Goal: Navigation & Orientation: Find specific page/section

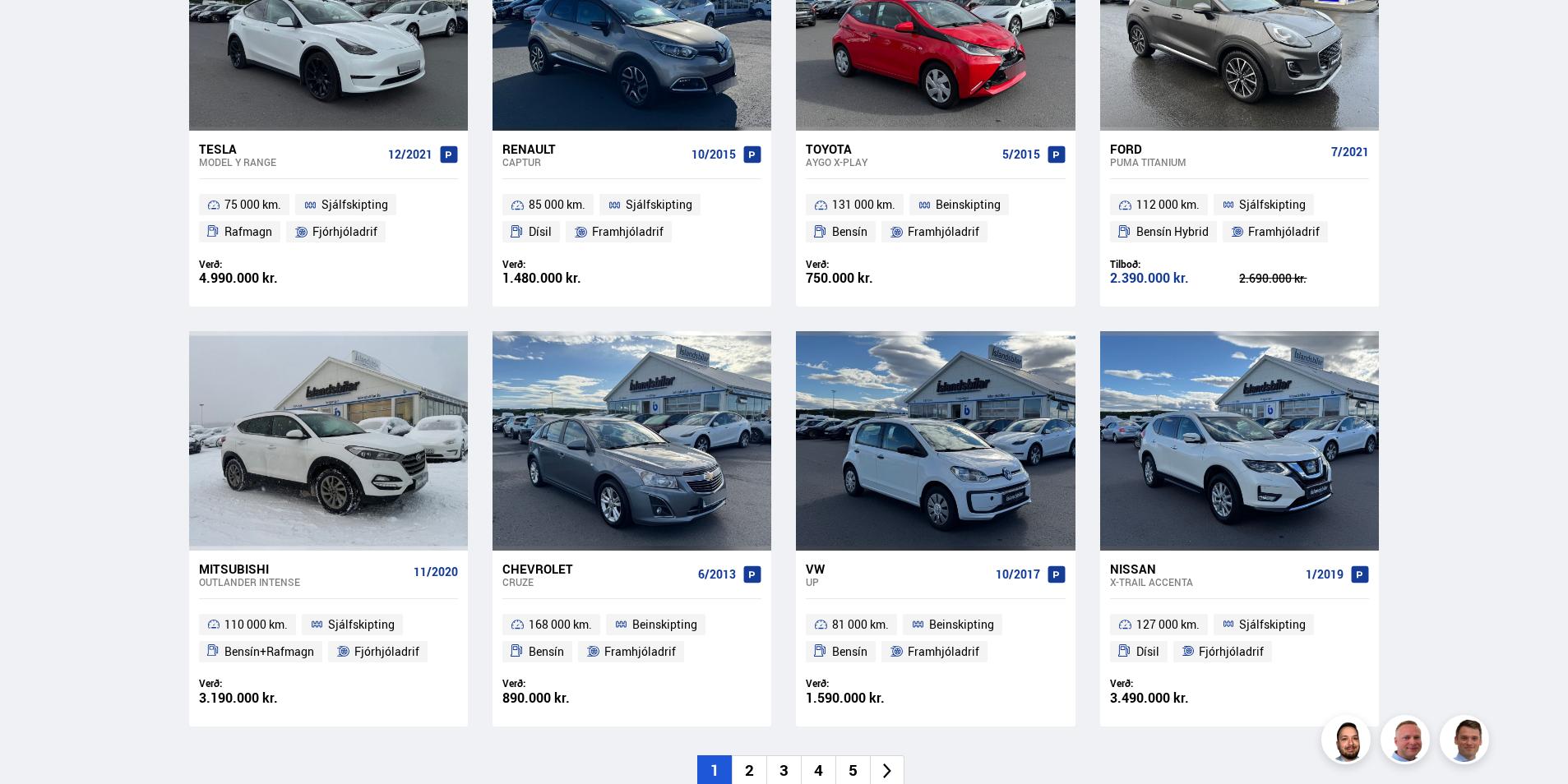
scroll to position [987, 0]
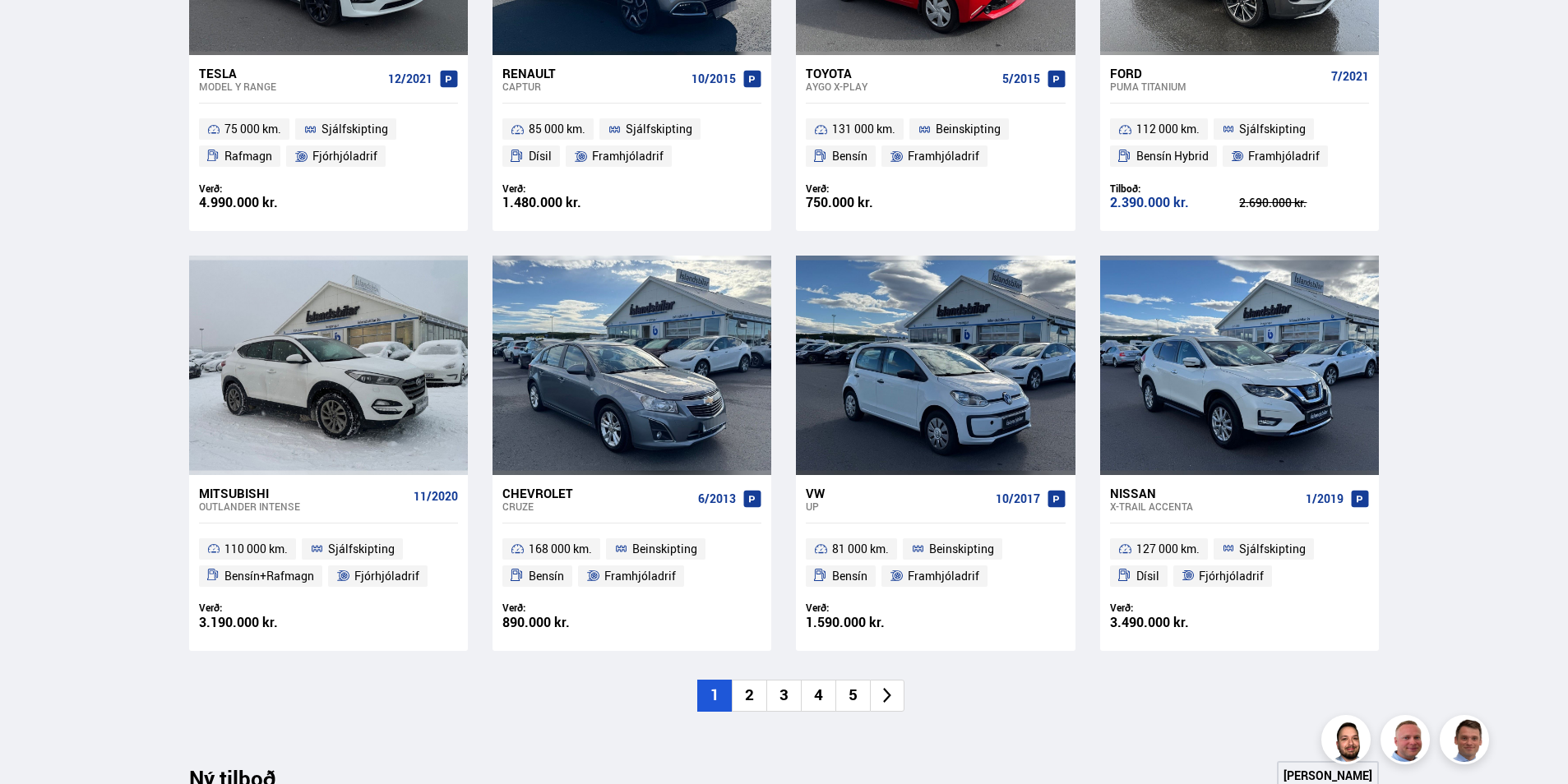
click at [743, 694] on li "2" at bounding box center [749, 696] width 34 height 32
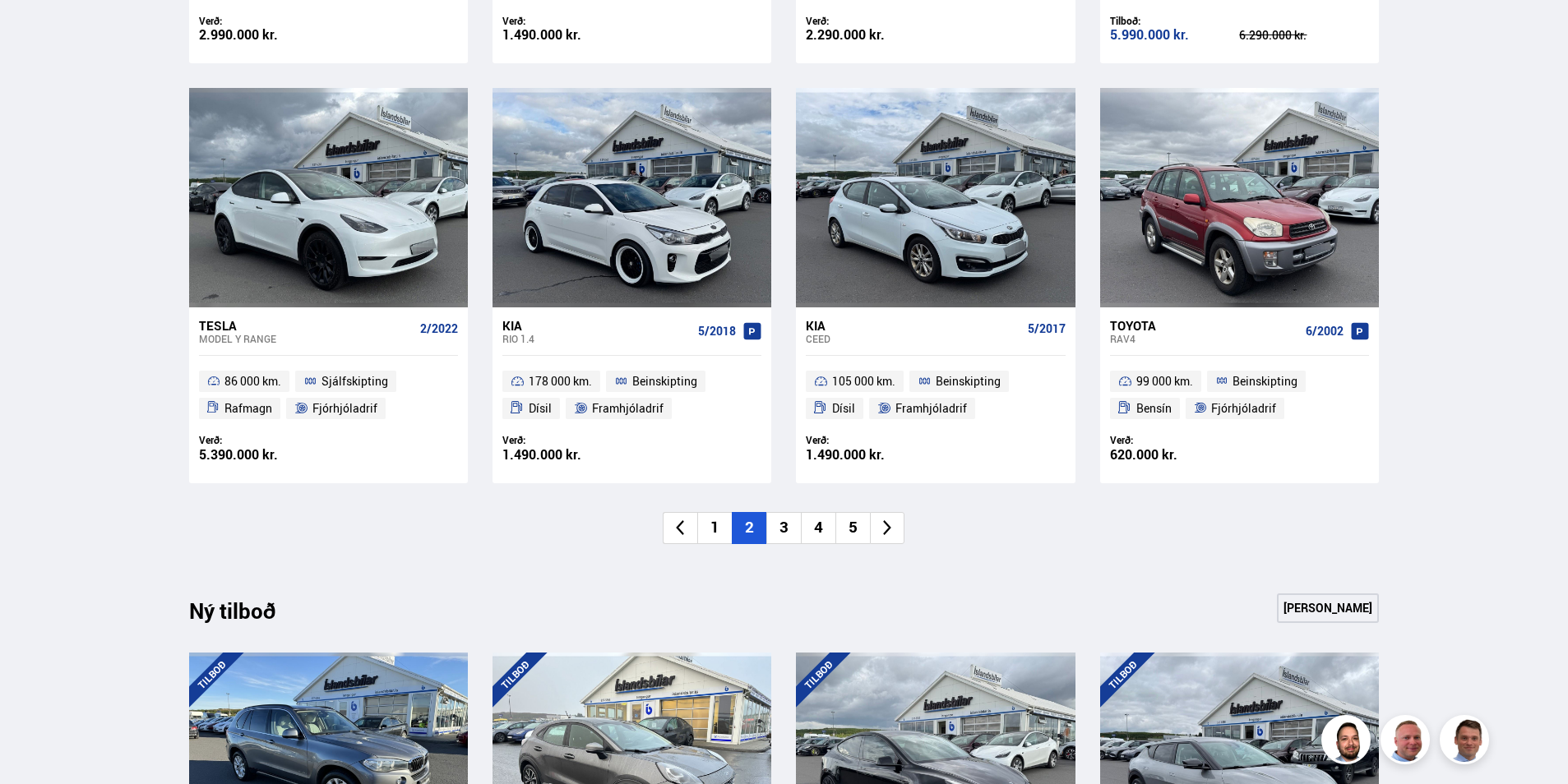
scroll to position [1151, 0]
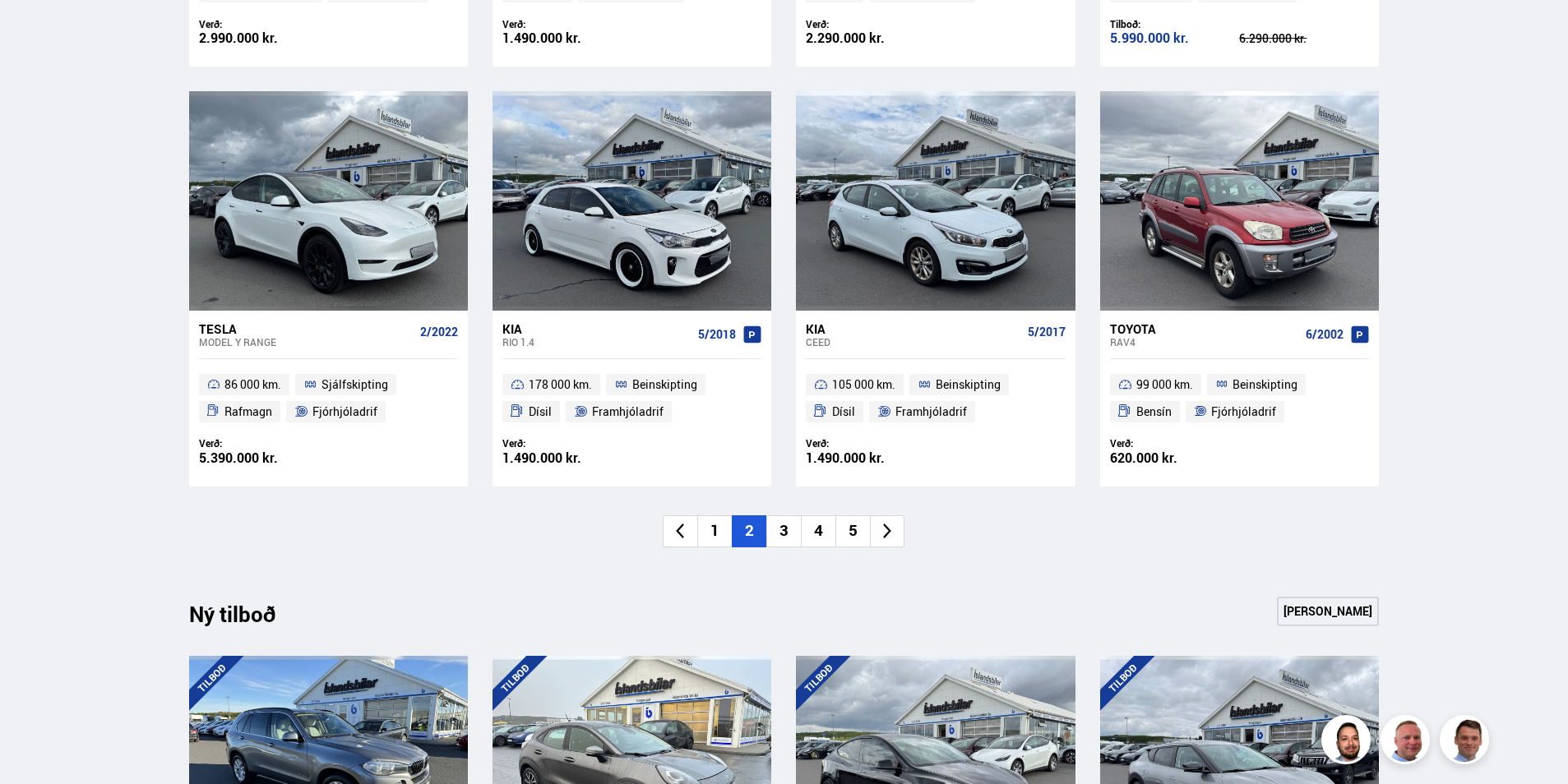
click at [785, 538] on li "3" at bounding box center [783, 531] width 34 height 32
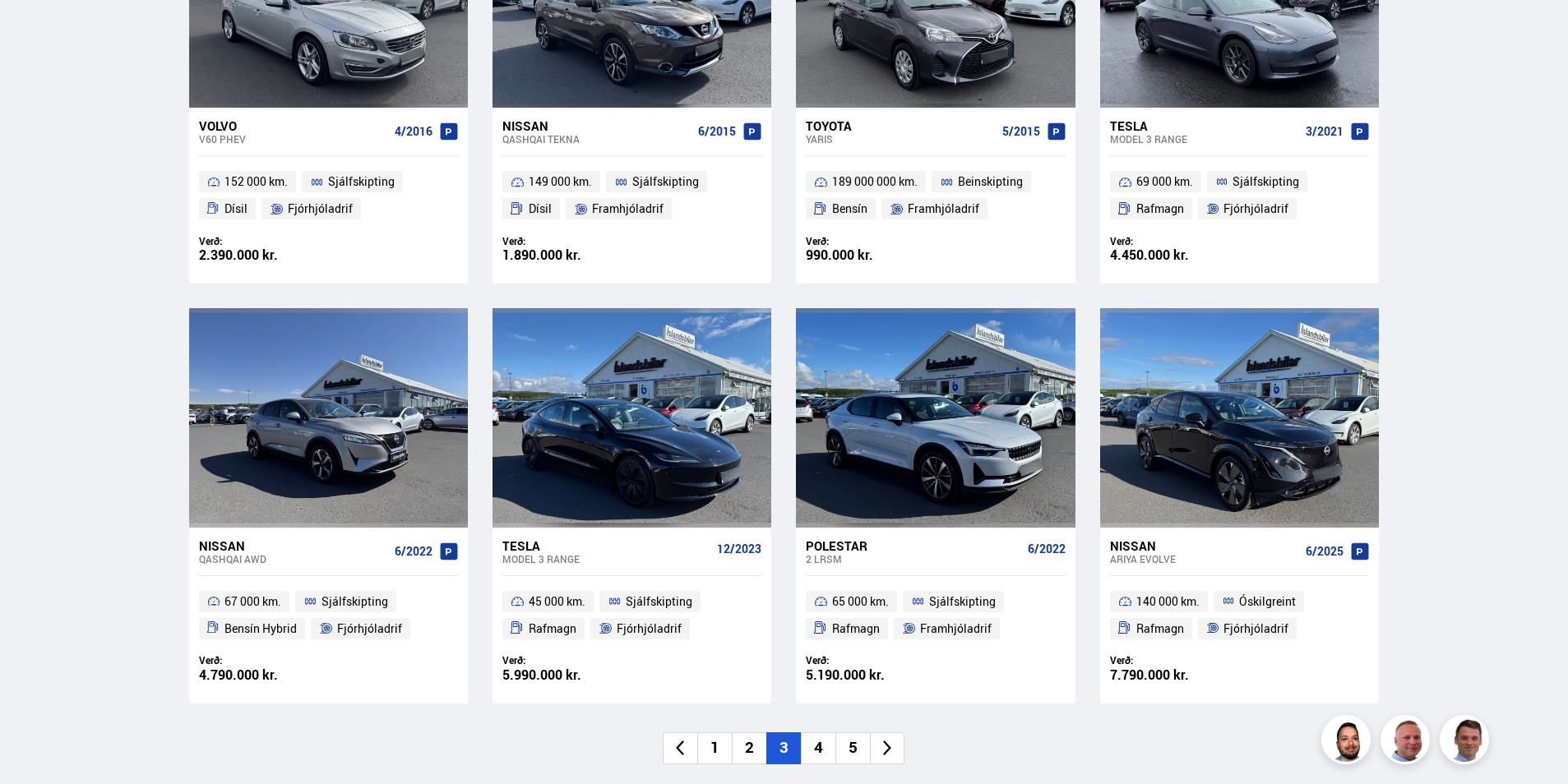
scroll to position [987, 0]
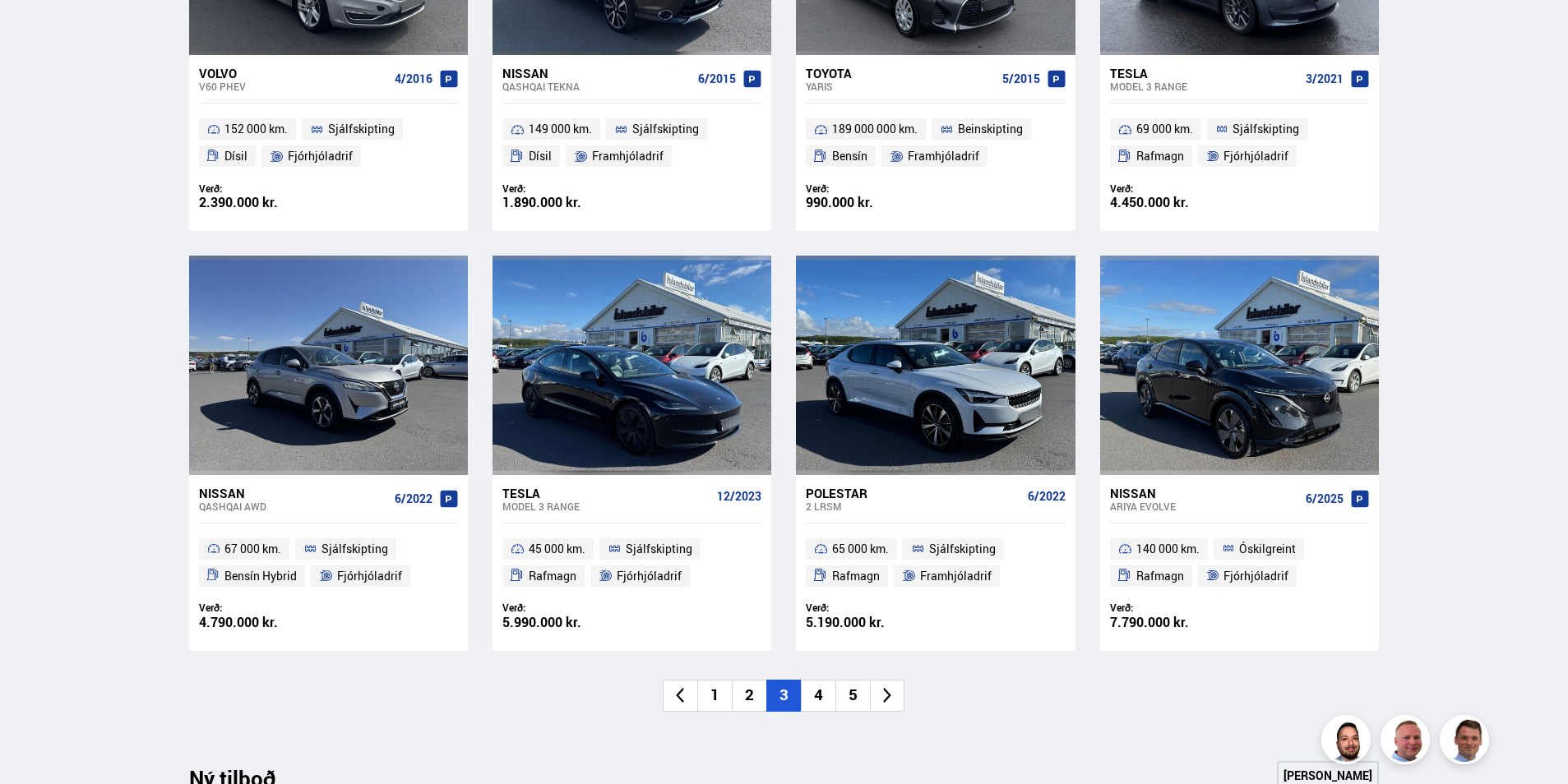
click at [811, 698] on li "4" at bounding box center [818, 696] width 34 height 32
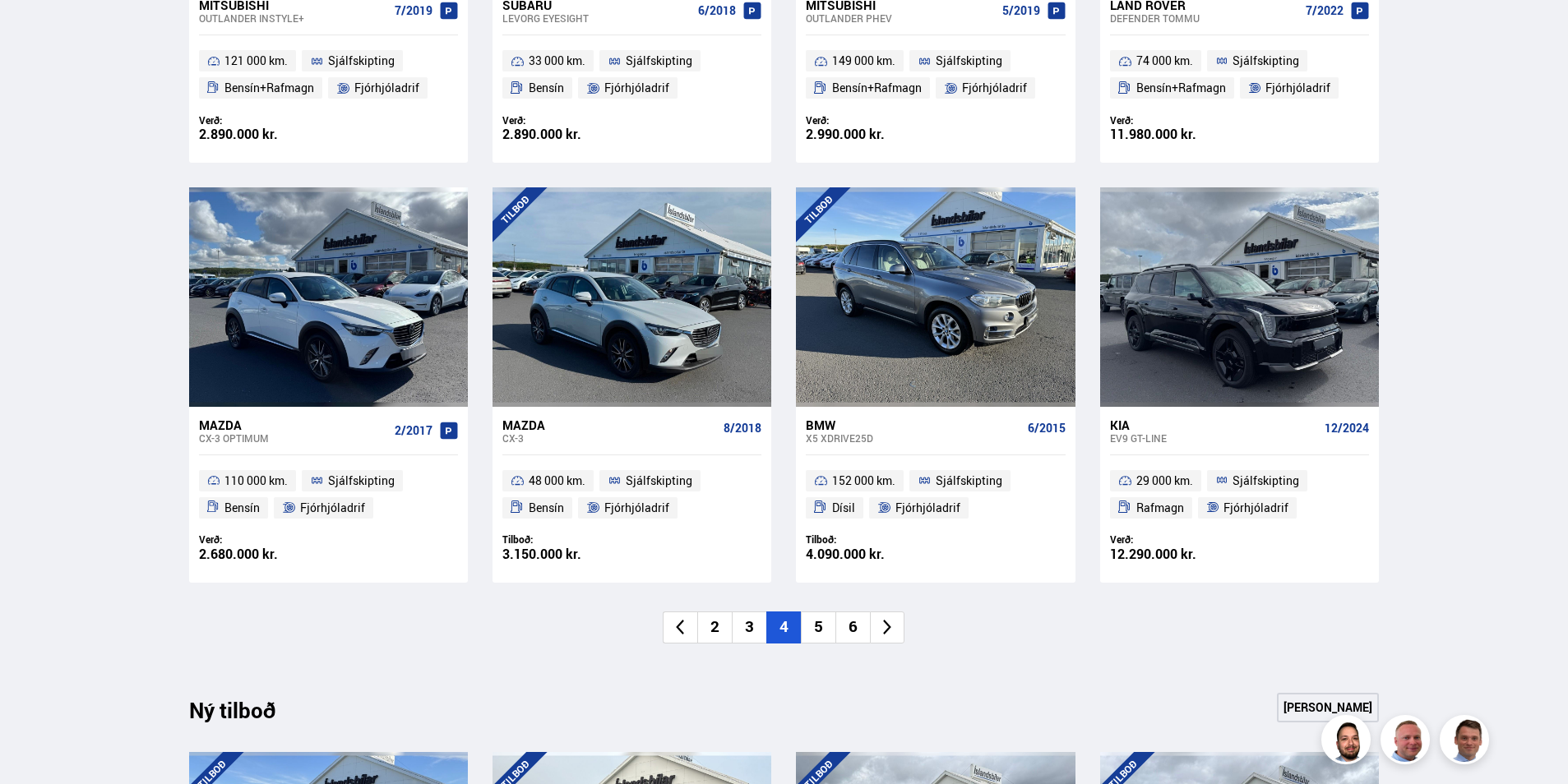
scroll to position [1069, 0]
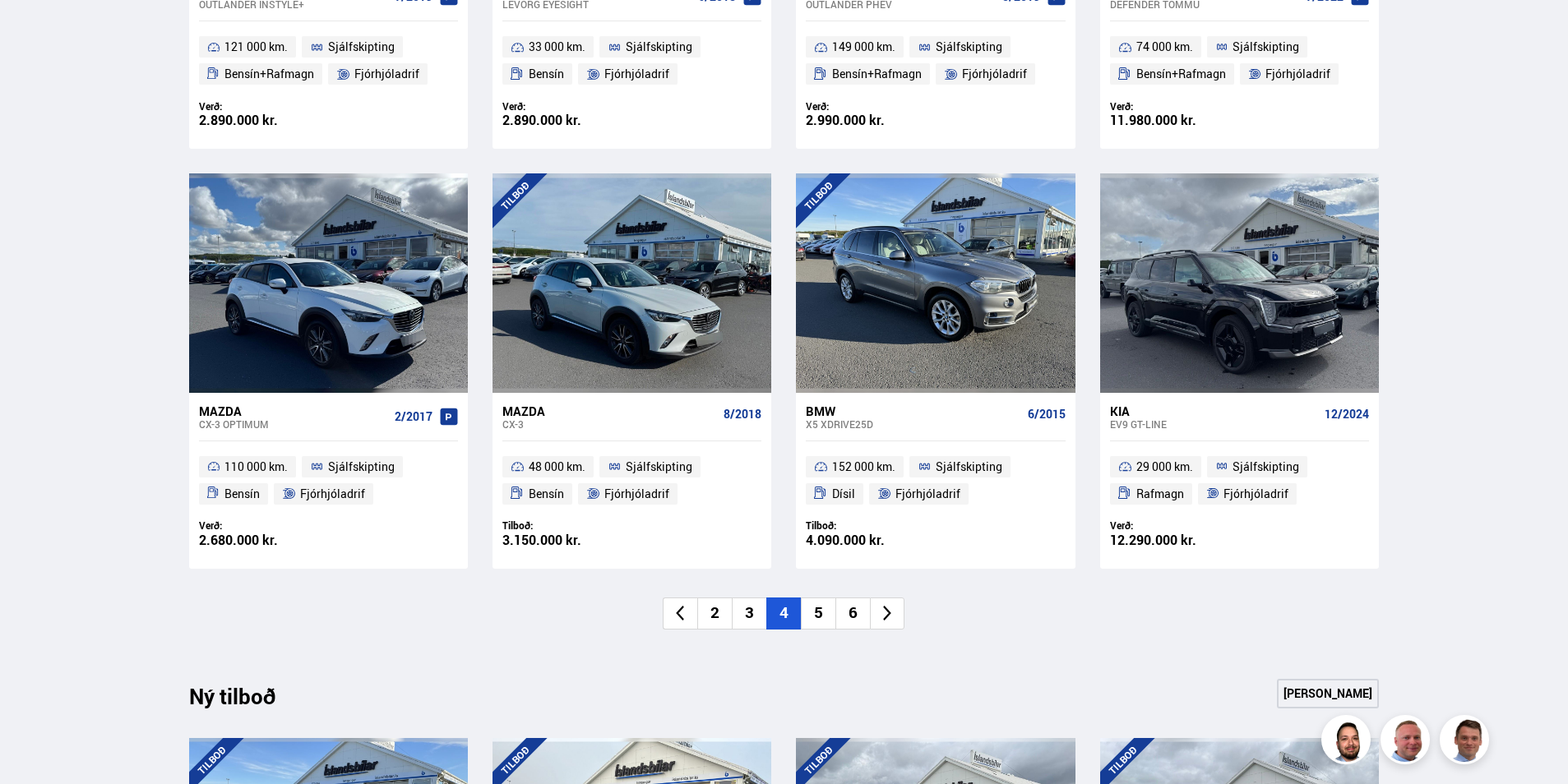
click at [820, 611] on li "5" at bounding box center [818, 614] width 34 height 32
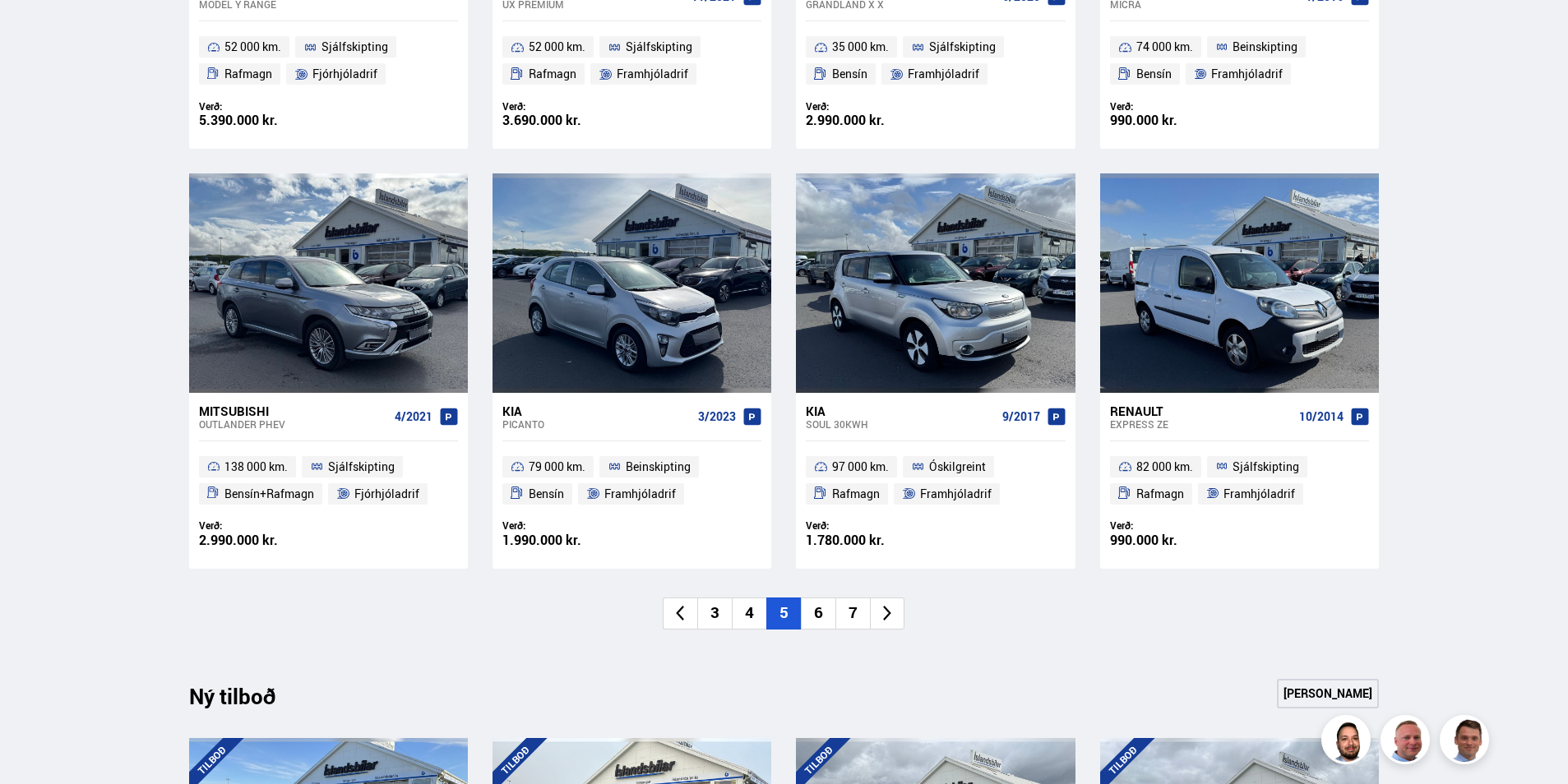
click at [820, 613] on li "6" at bounding box center [818, 614] width 34 height 32
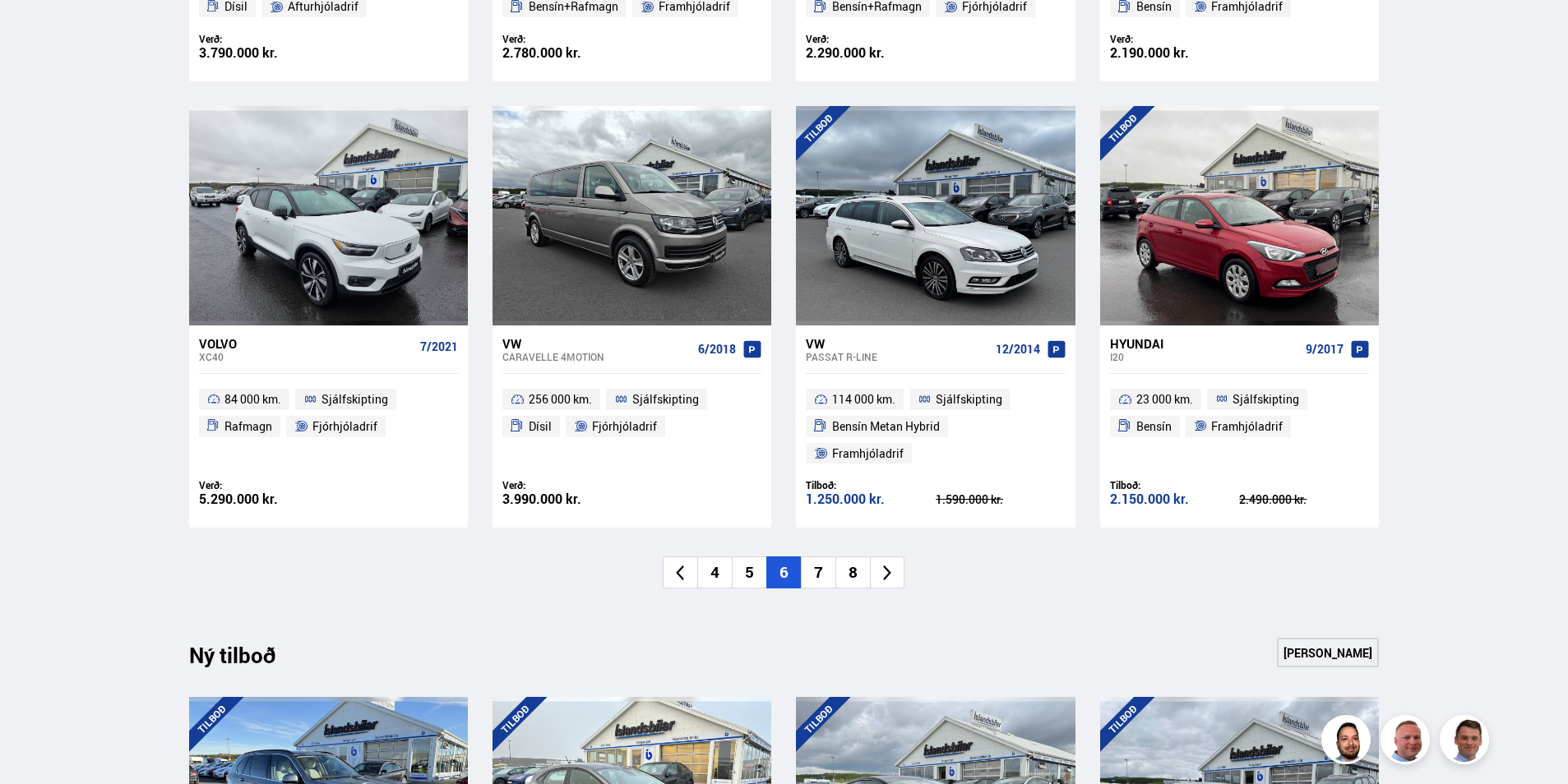
scroll to position [1151, 0]
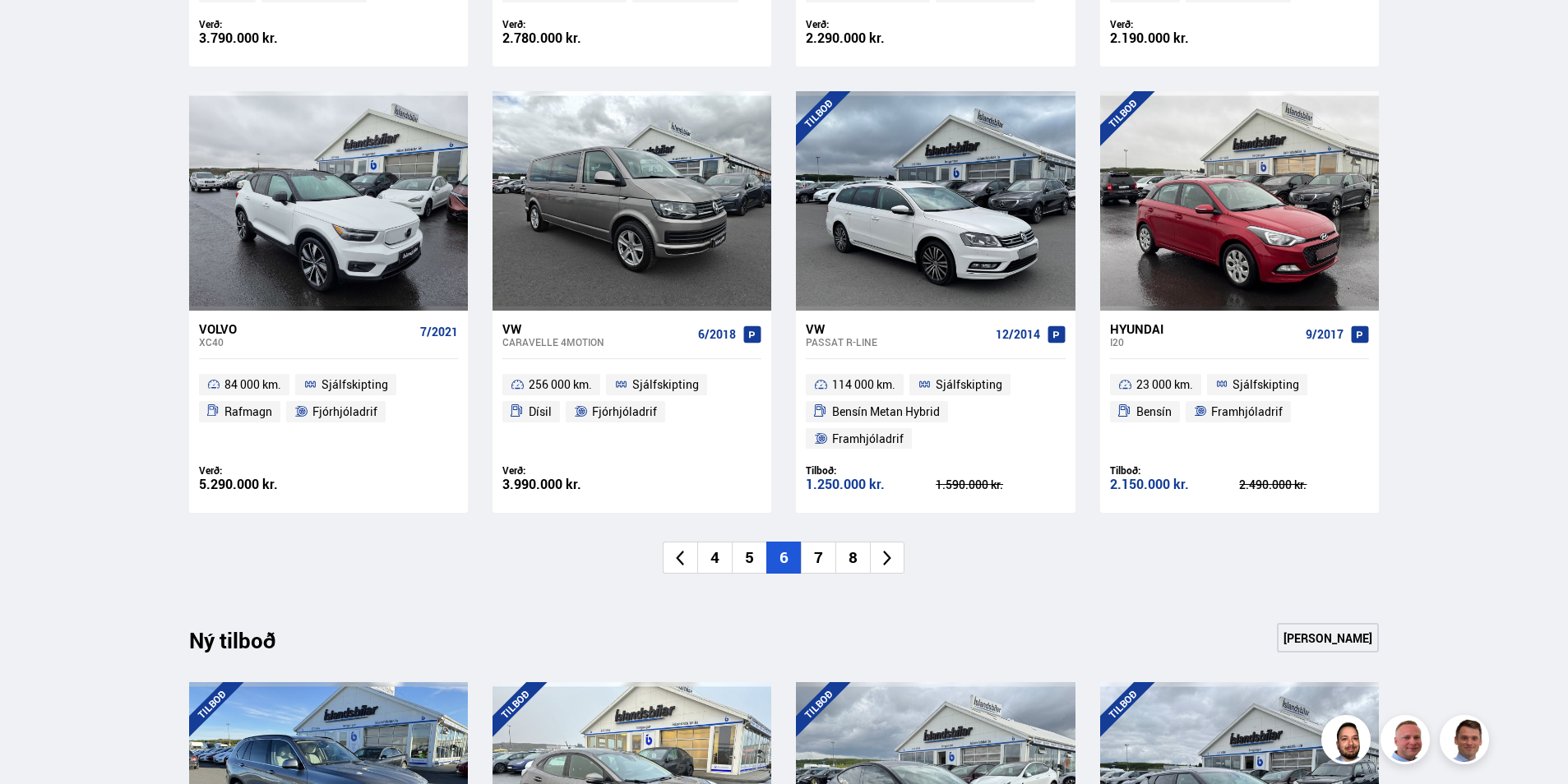
click at [821, 542] on li "7" at bounding box center [818, 558] width 34 height 32
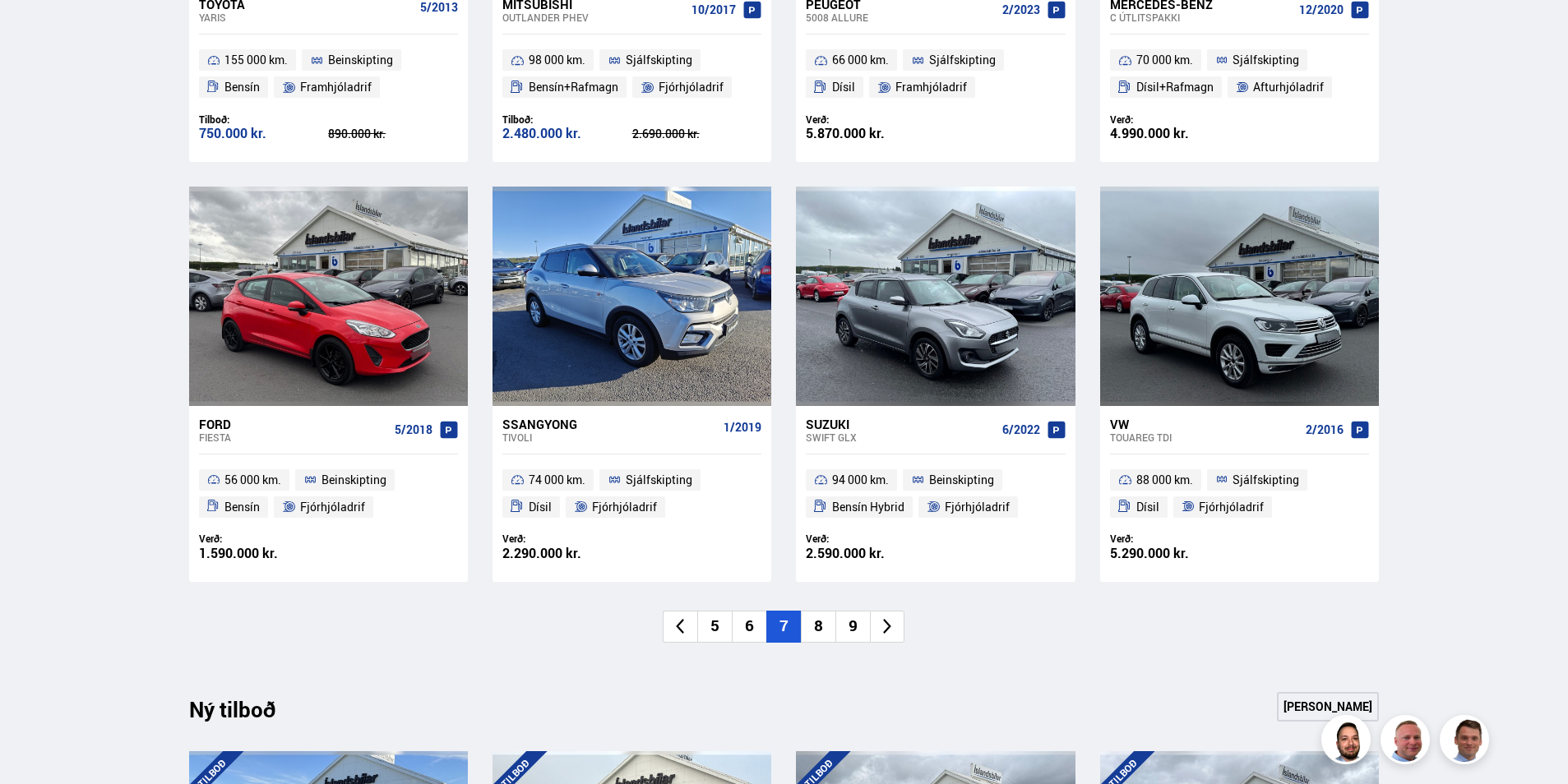
scroll to position [1069, 0]
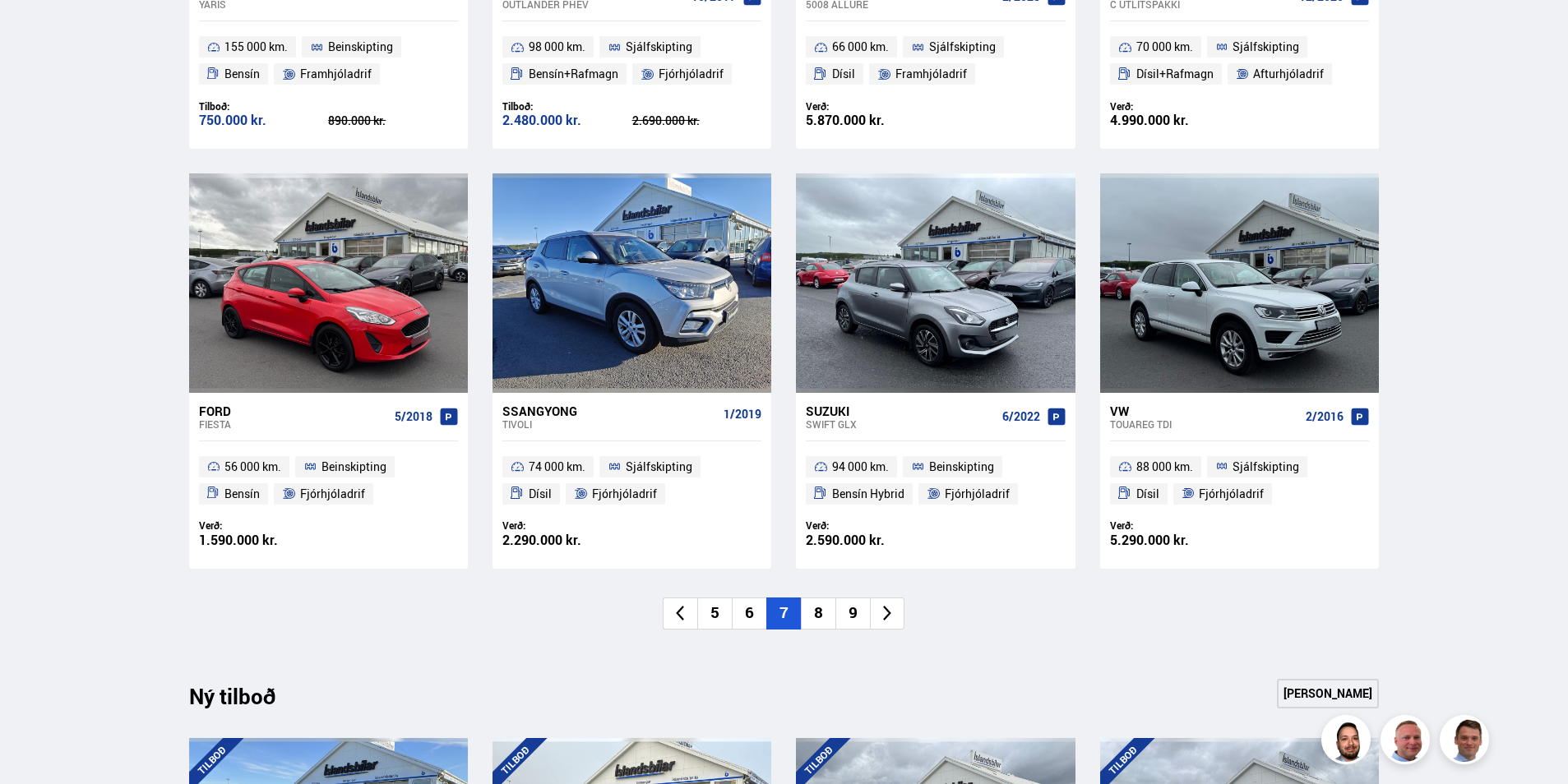
click at [813, 609] on li "8" at bounding box center [818, 614] width 34 height 32
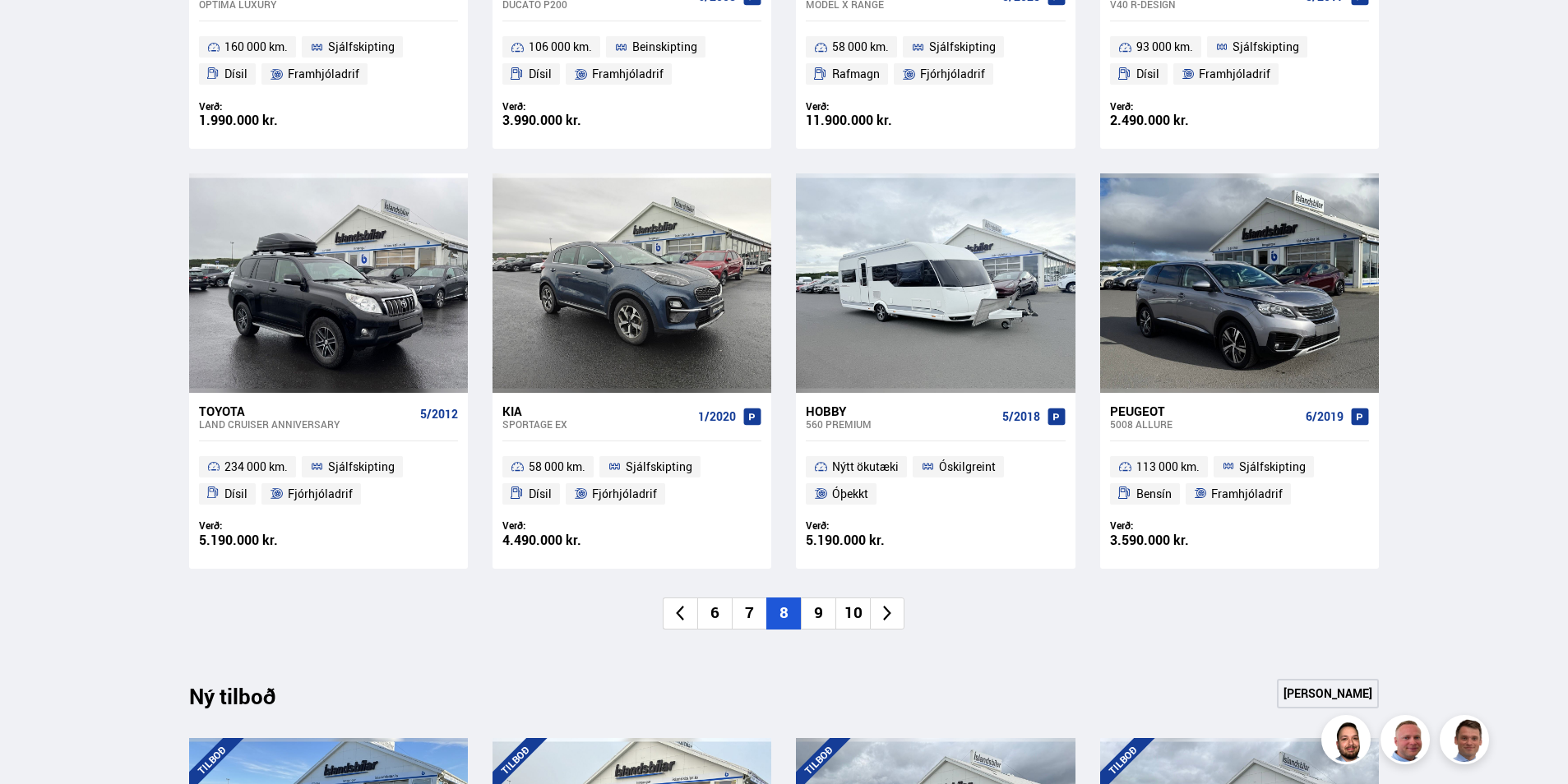
click at [814, 616] on li "9" at bounding box center [818, 614] width 34 height 32
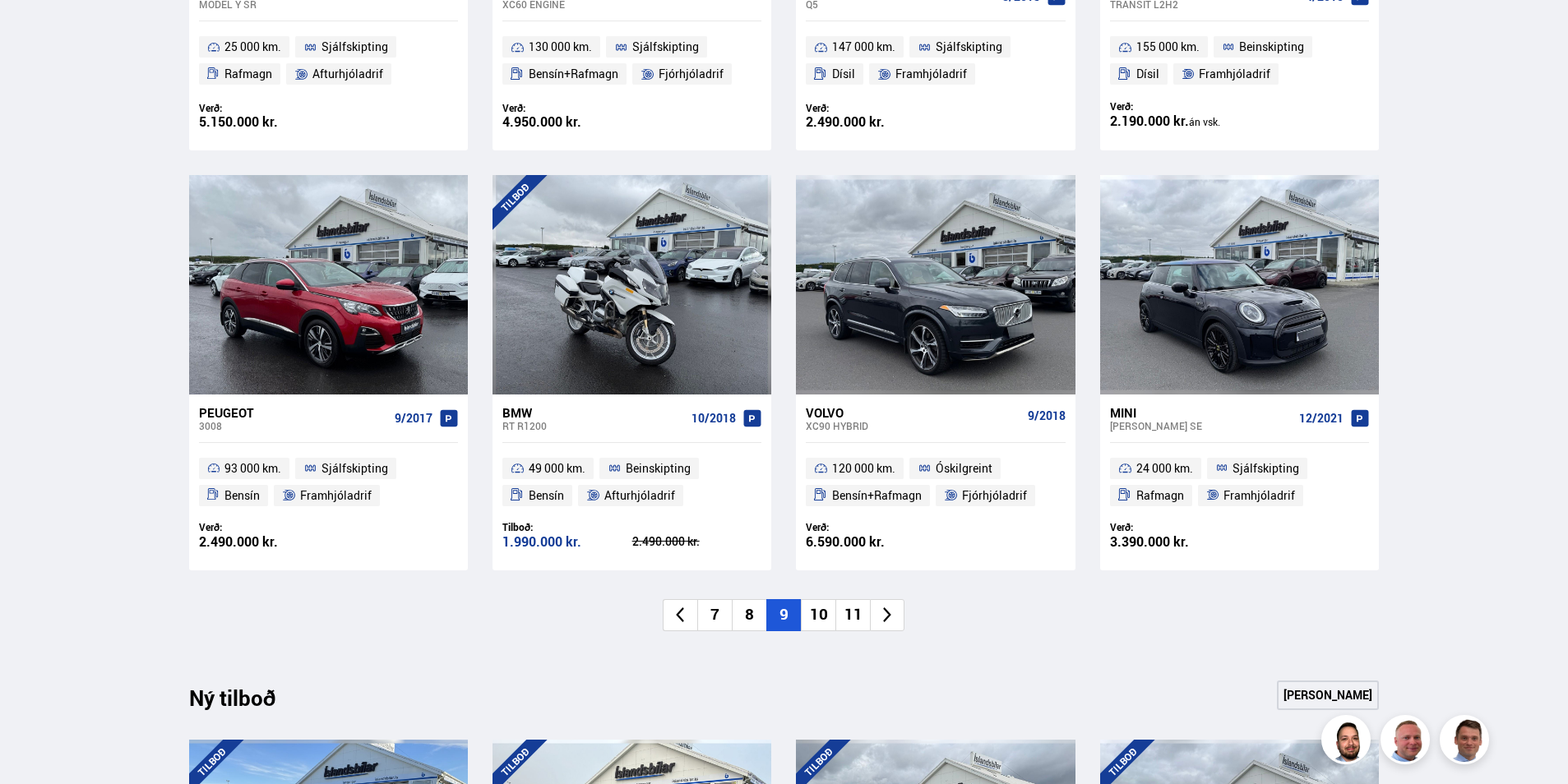
click at [823, 618] on li "10" at bounding box center [818, 615] width 34 height 32
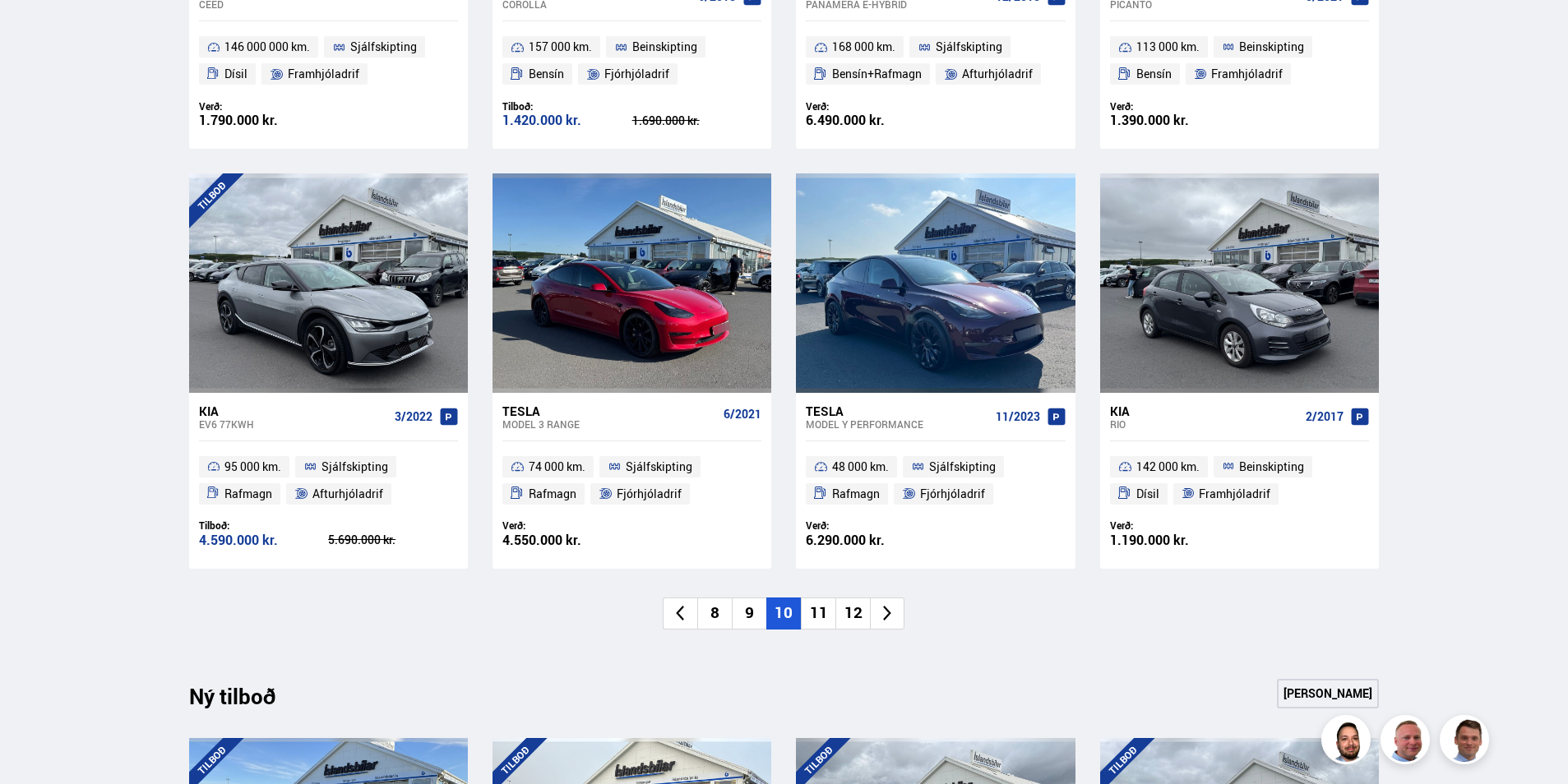
click at [819, 617] on li "11" at bounding box center [818, 614] width 34 height 32
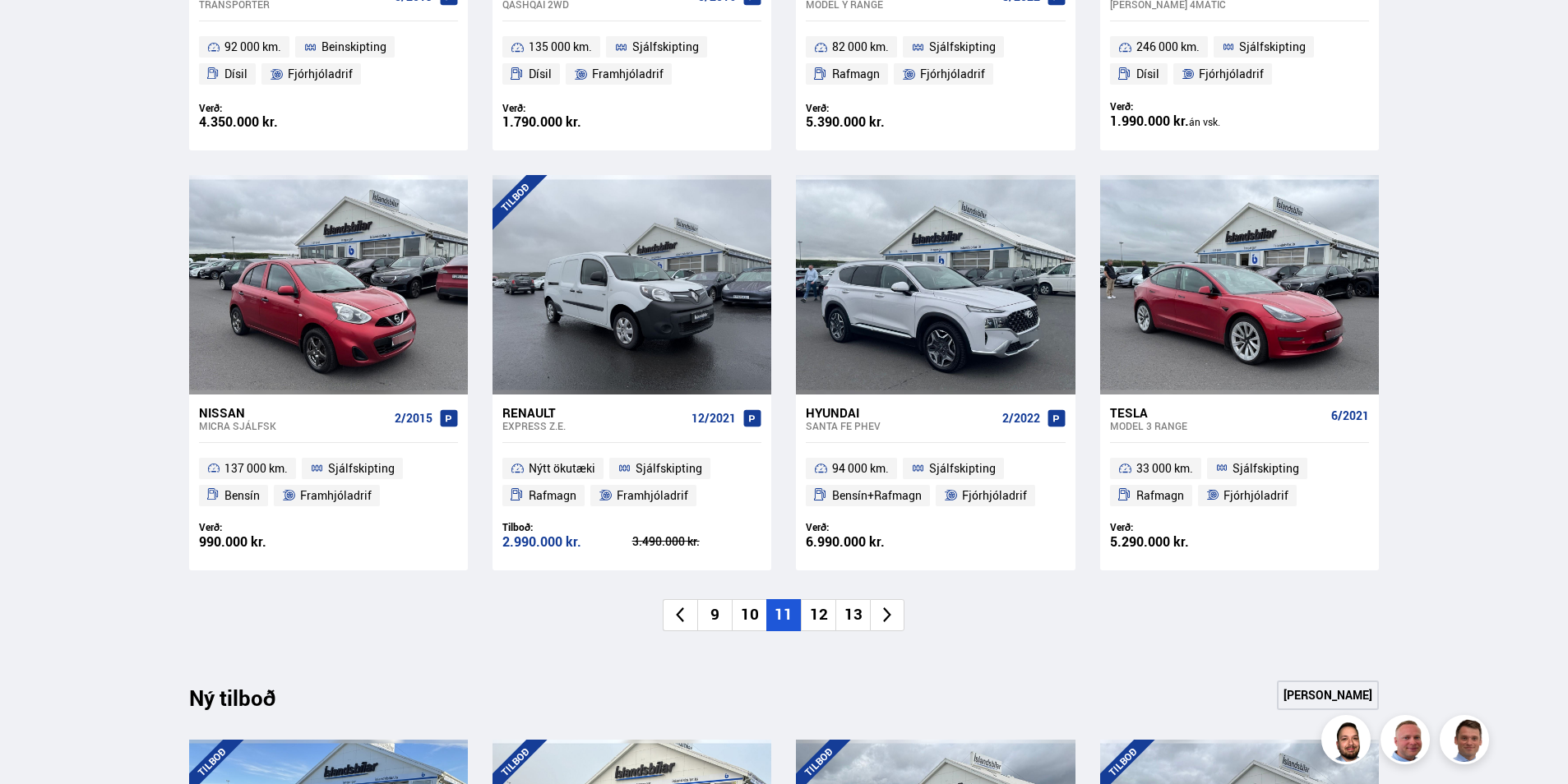
click at [818, 609] on li "12" at bounding box center [818, 615] width 34 height 32
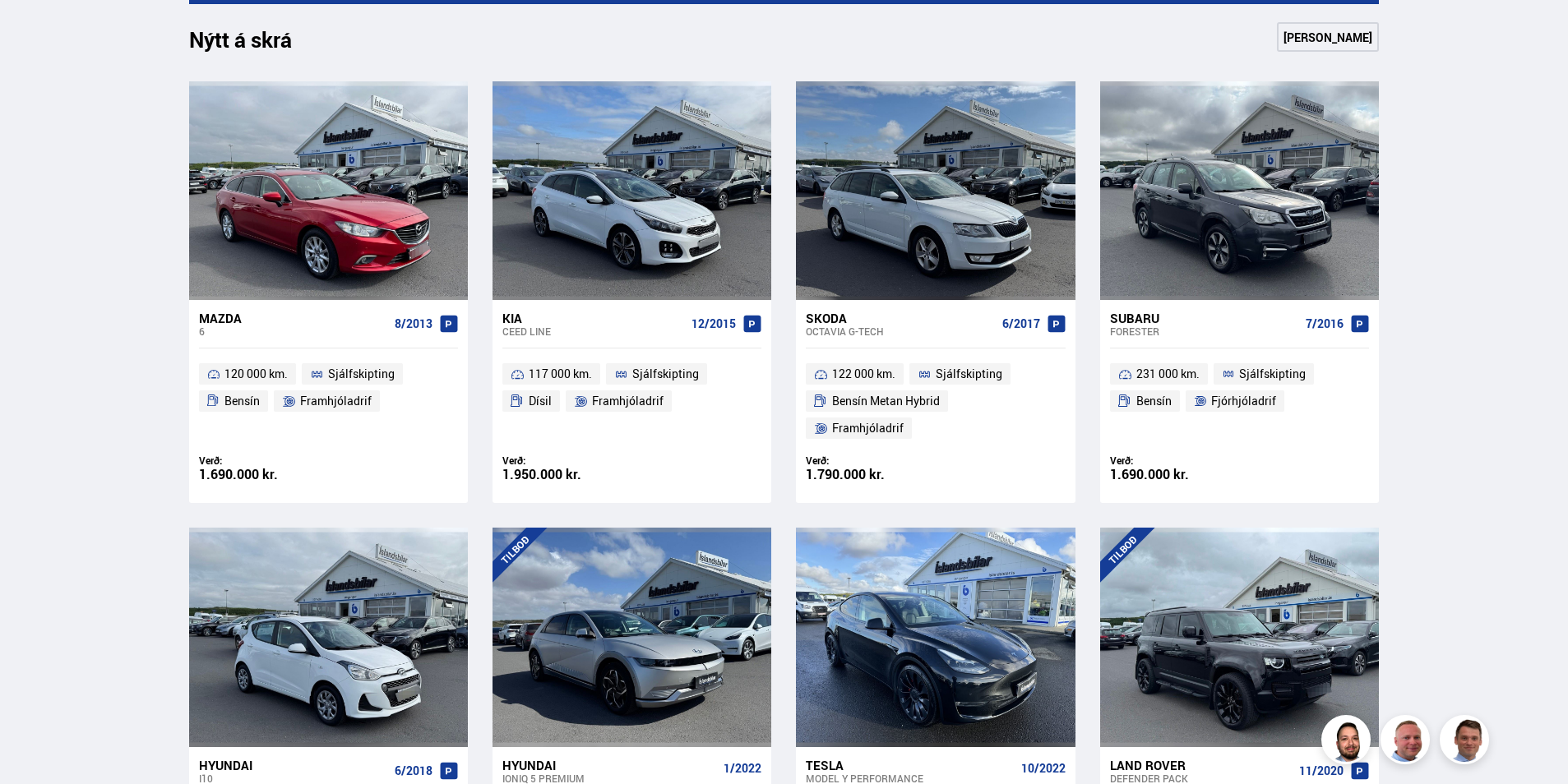
scroll to position [740, 0]
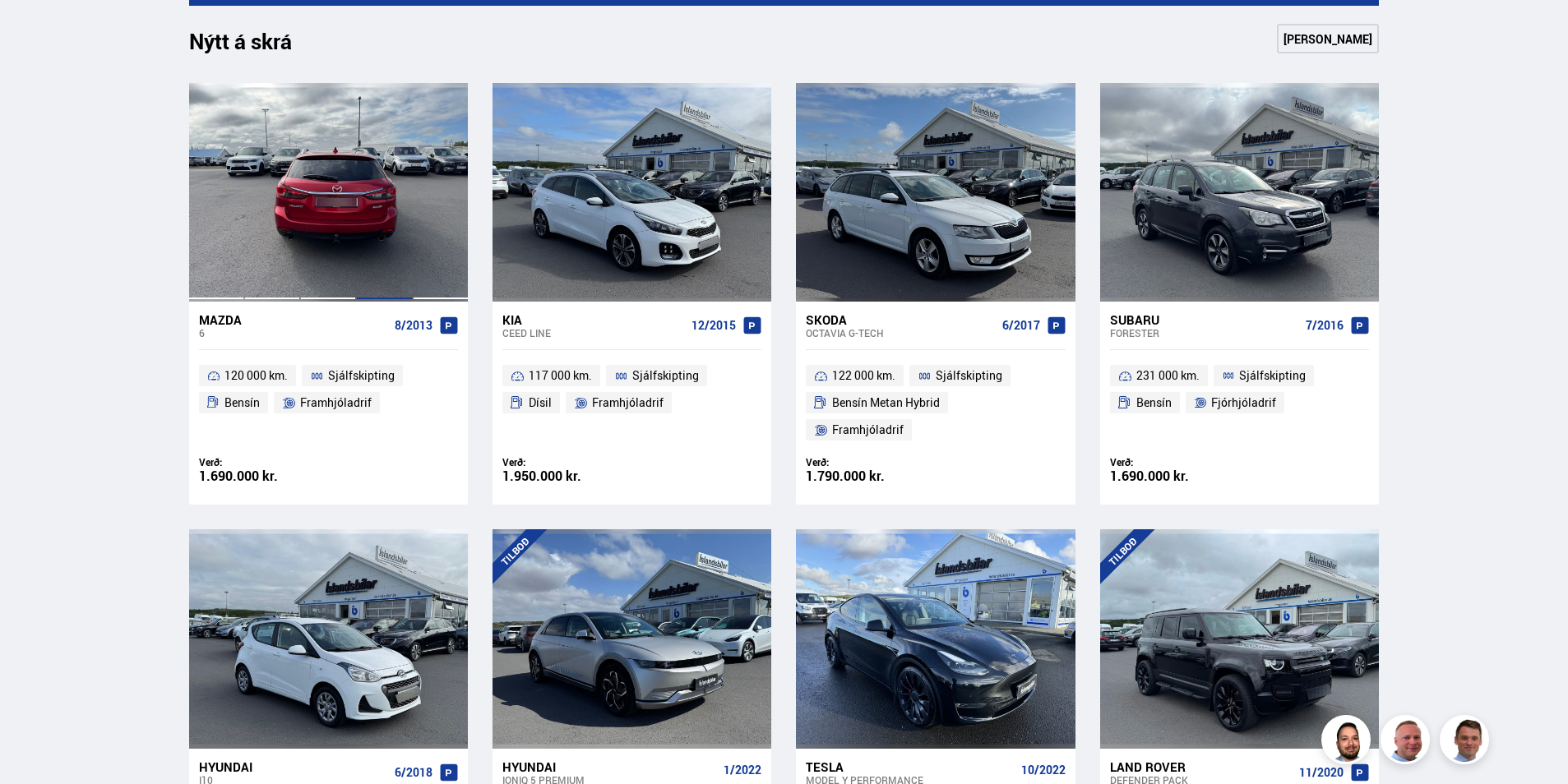
click at [361, 230] on div at bounding box center [384, 192] width 56 height 218
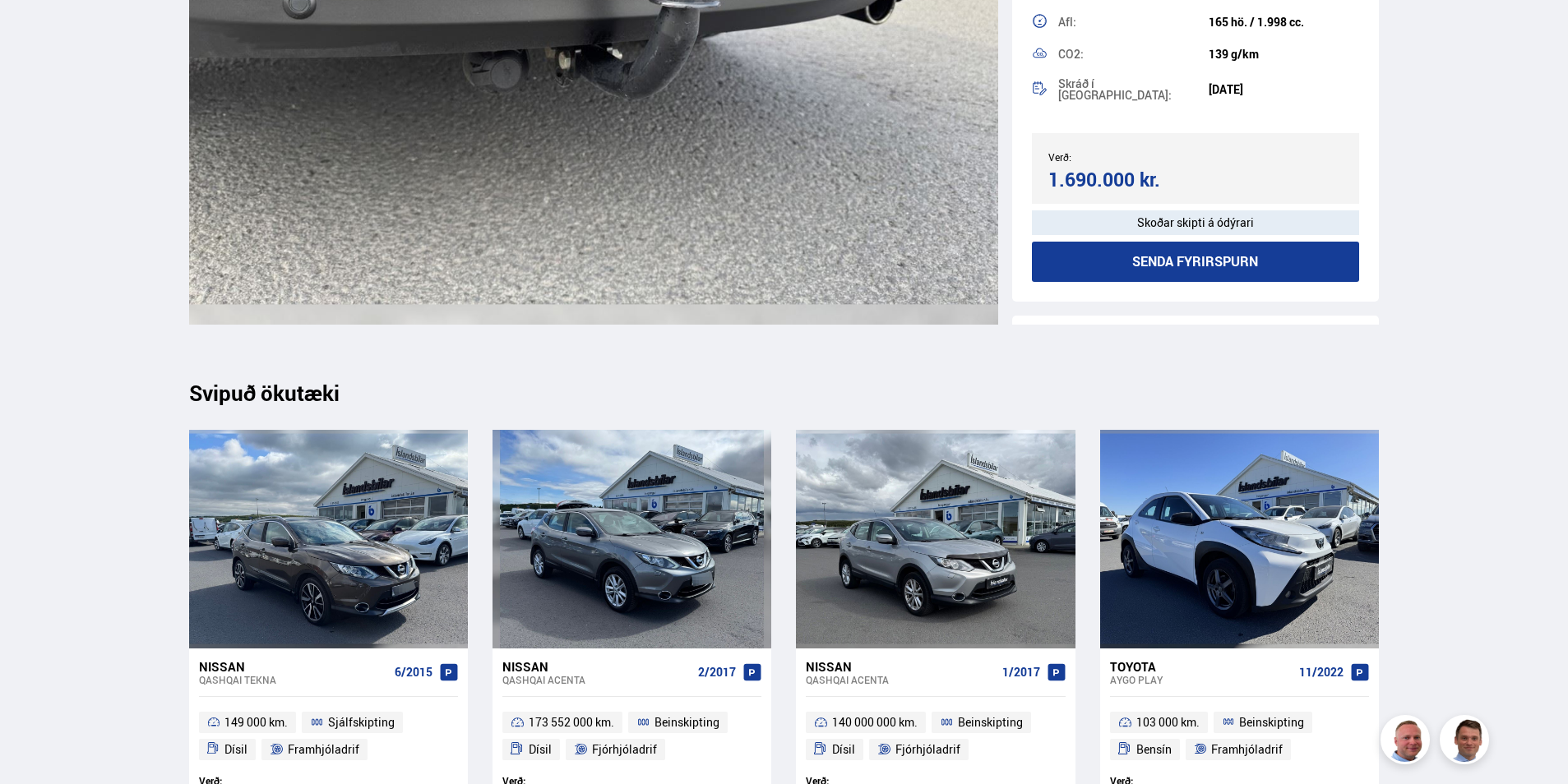
scroll to position [19323, 0]
